Goal: Register for event/course

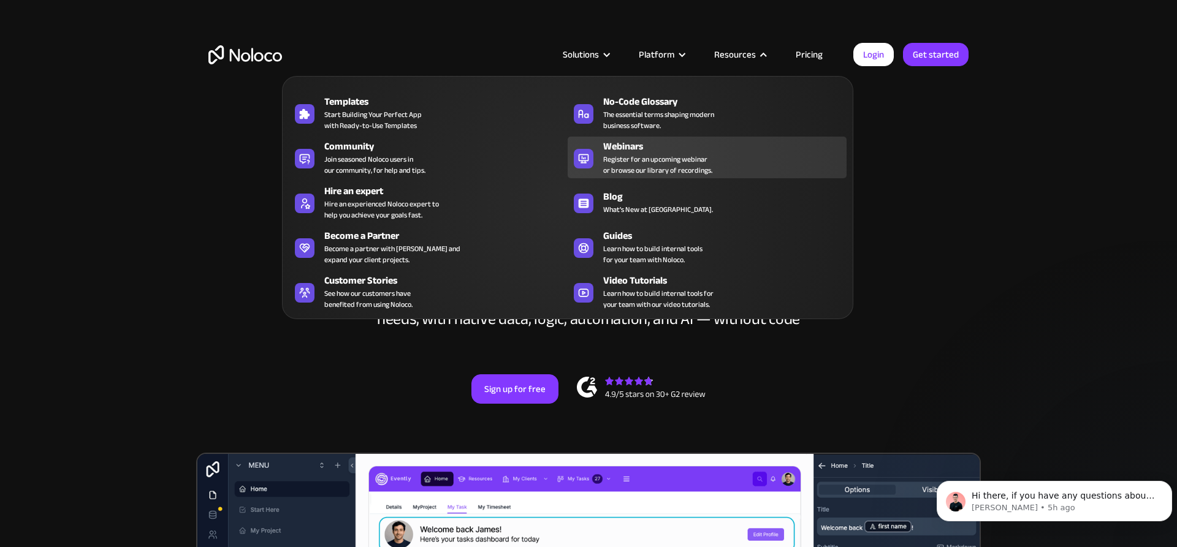
click at [656, 165] on span "Register for an upcoming webinar or browse our library of recordings." at bounding box center [657, 165] width 109 height 22
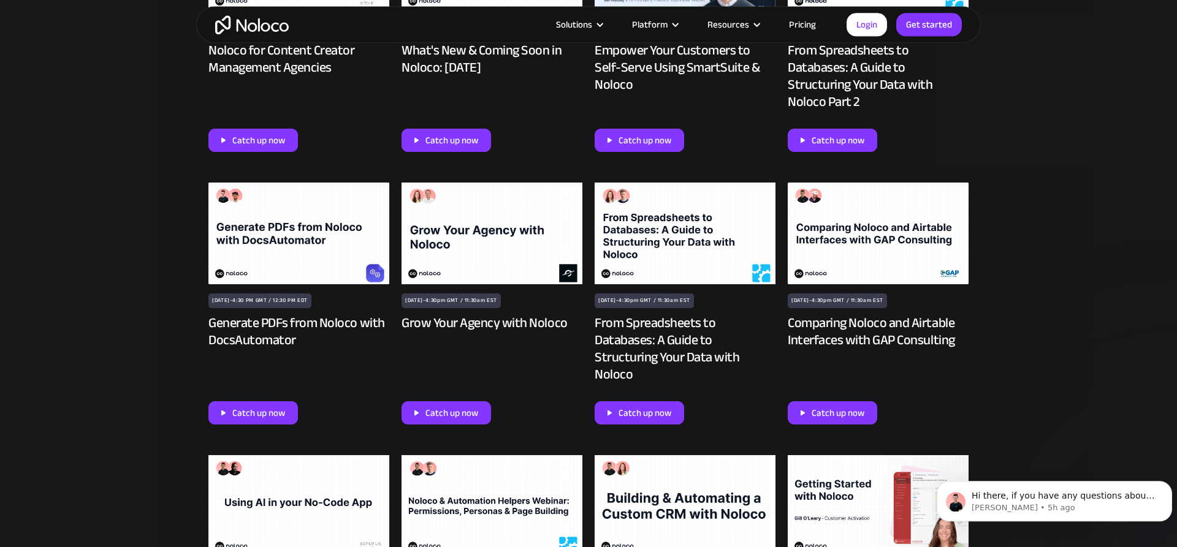
scroll to position [1696, 0]
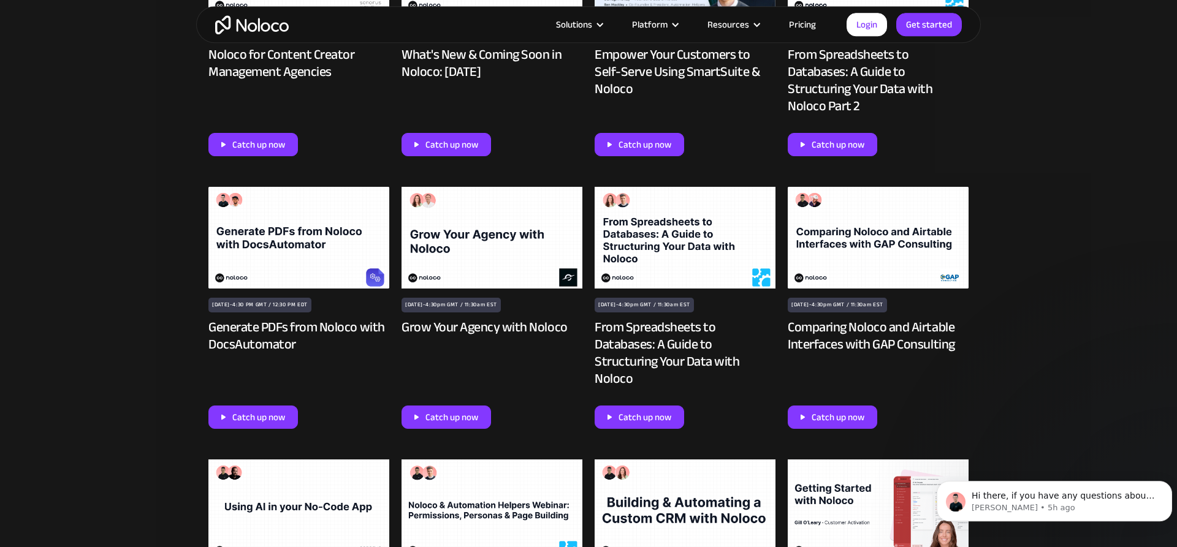
click at [865, 221] on img at bounding box center [877, 238] width 181 height 102
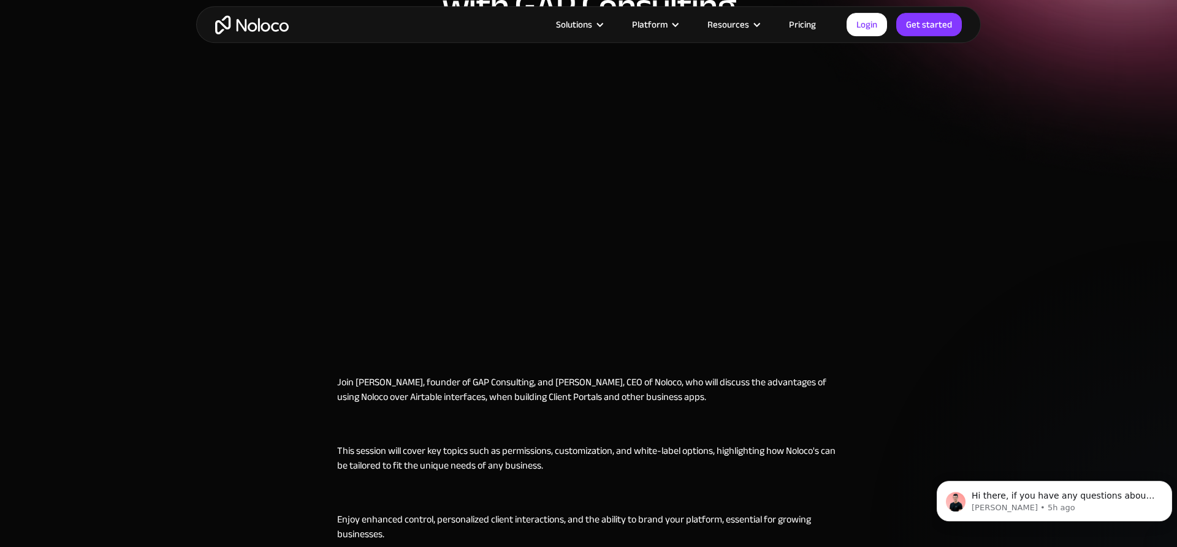
scroll to position [230, 0]
click at [1162, 481] on button "Dismiss notification" at bounding box center [1168, 484] width 16 height 16
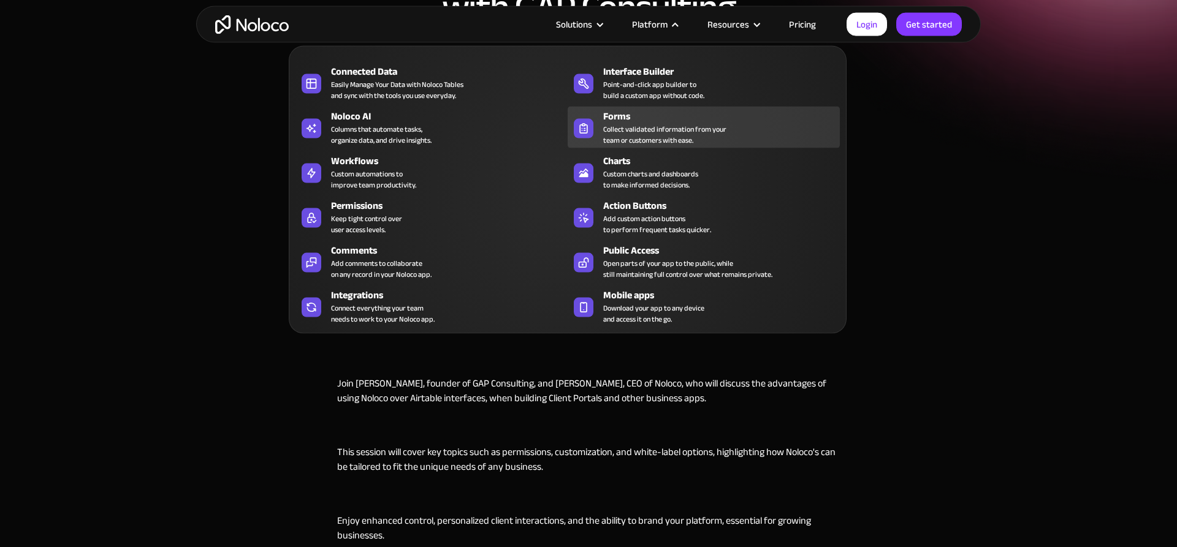
click at [633, 113] on div "Forms" at bounding box center [724, 116] width 242 height 15
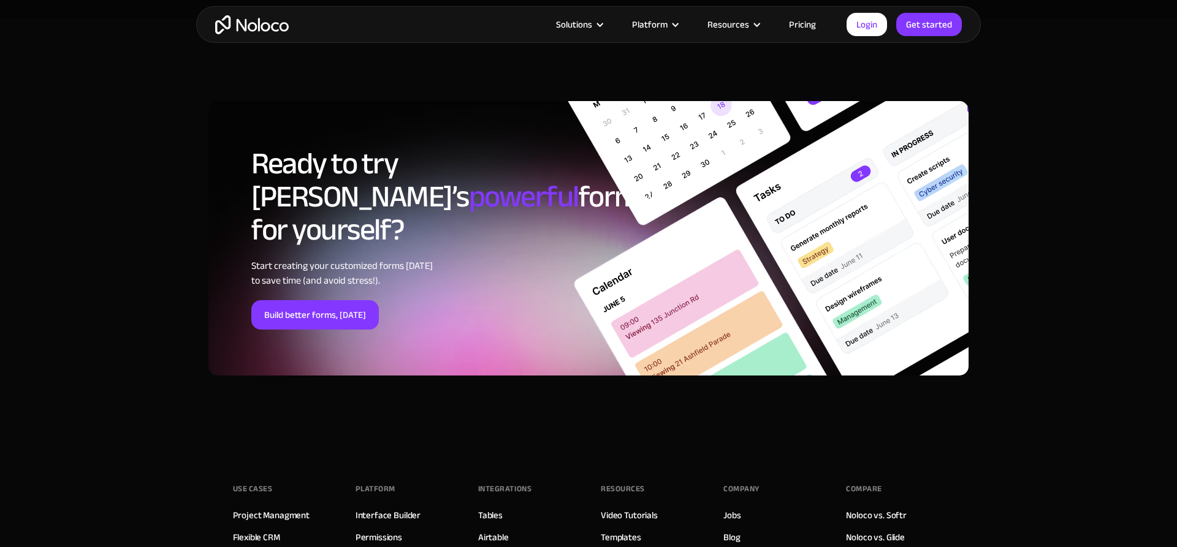
scroll to position [4276, 0]
